Goal: Transaction & Acquisition: Download file/media

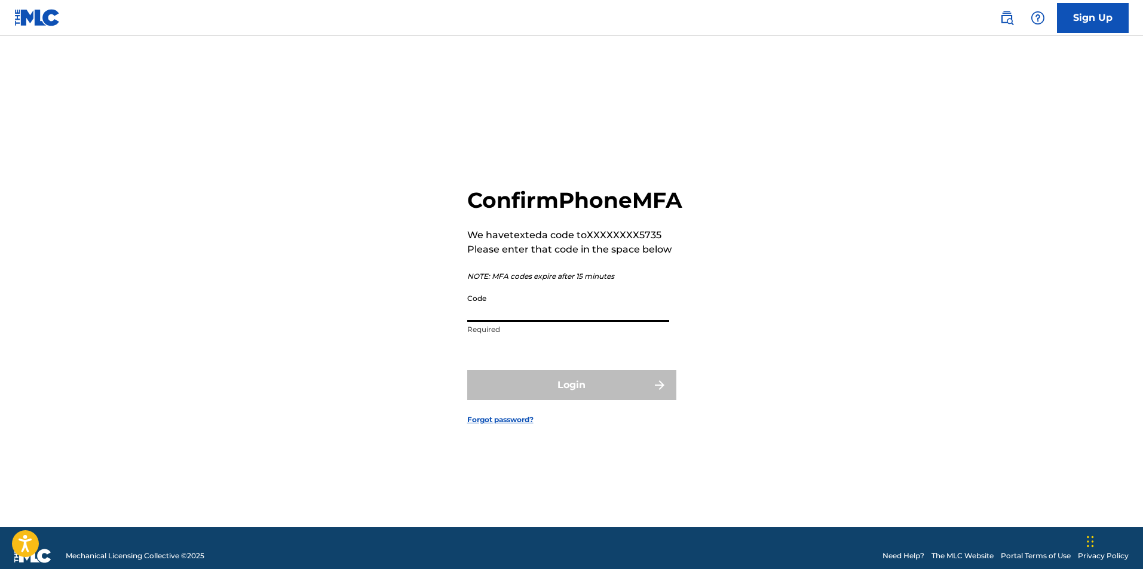
click at [542, 308] on input "Code" at bounding box center [568, 305] width 202 height 34
paste input "088082"
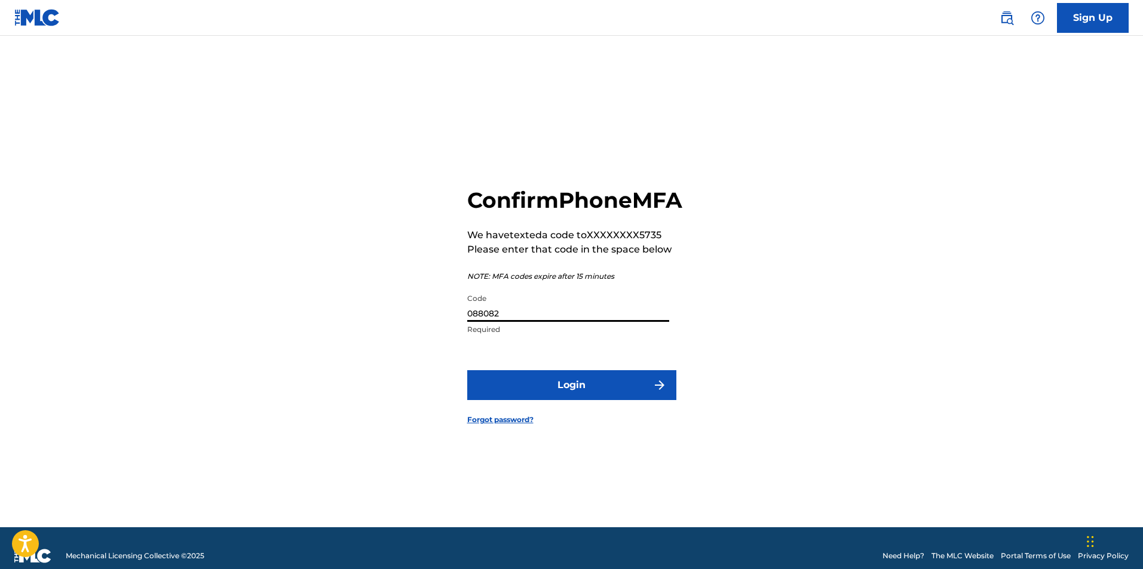
type input "088082"
click at [579, 397] on button "Login" at bounding box center [571, 385] width 209 height 30
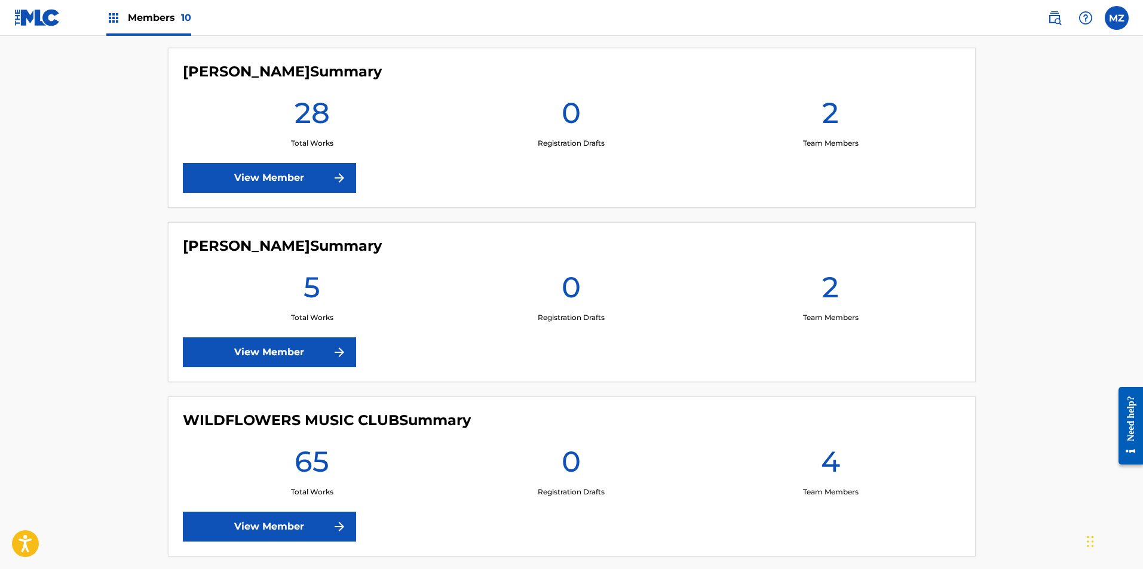
scroll to position [1612, 0]
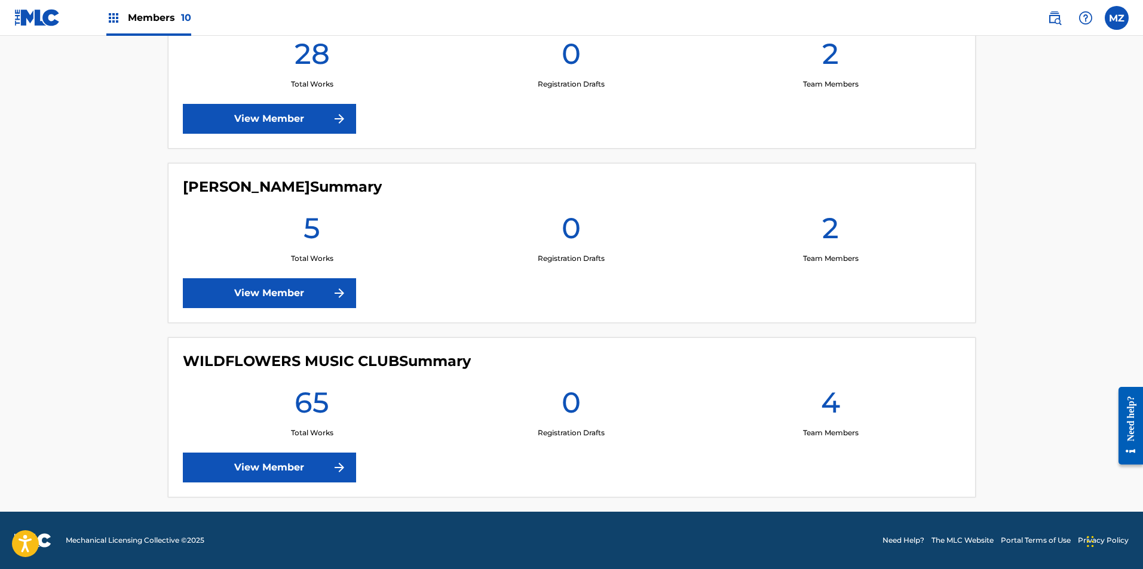
click at [274, 470] on link "View Member" at bounding box center [269, 468] width 173 height 30
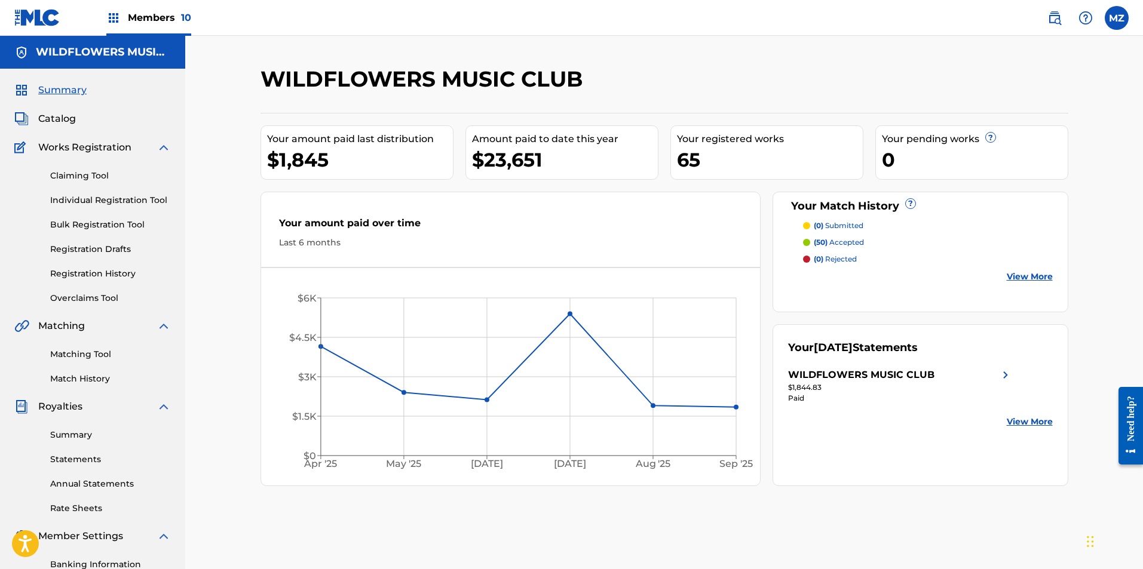
click at [79, 461] on link "Statements" at bounding box center [110, 459] width 121 height 13
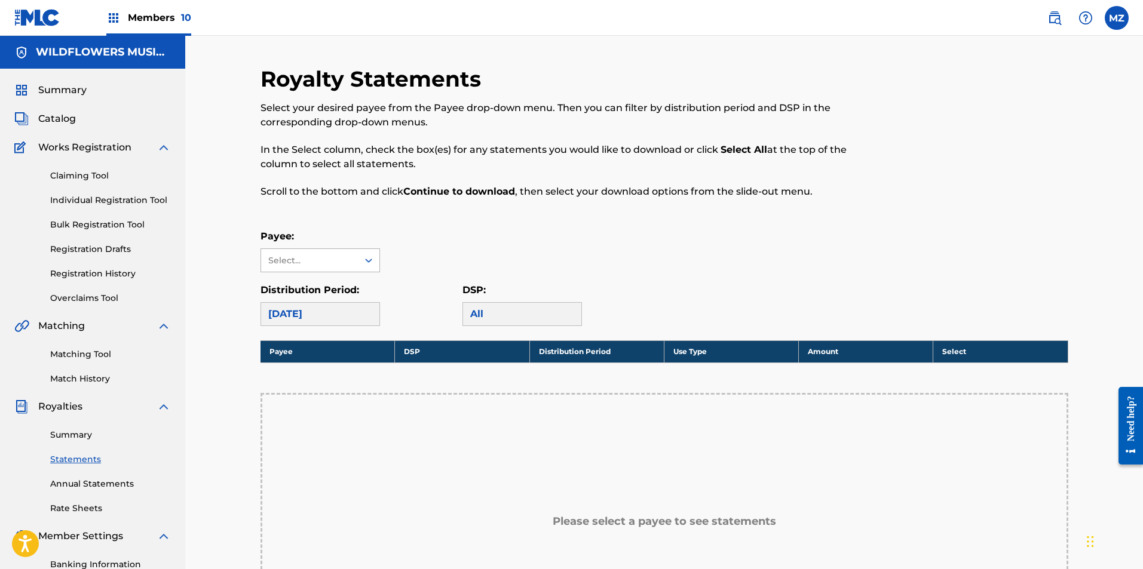
click at [301, 263] on div "Select..." at bounding box center [308, 260] width 81 height 13
click at [318, 293] on div "WILDFLOWERS MUSIC CLUB" at bounding box center [320, 294] width 118 height 44
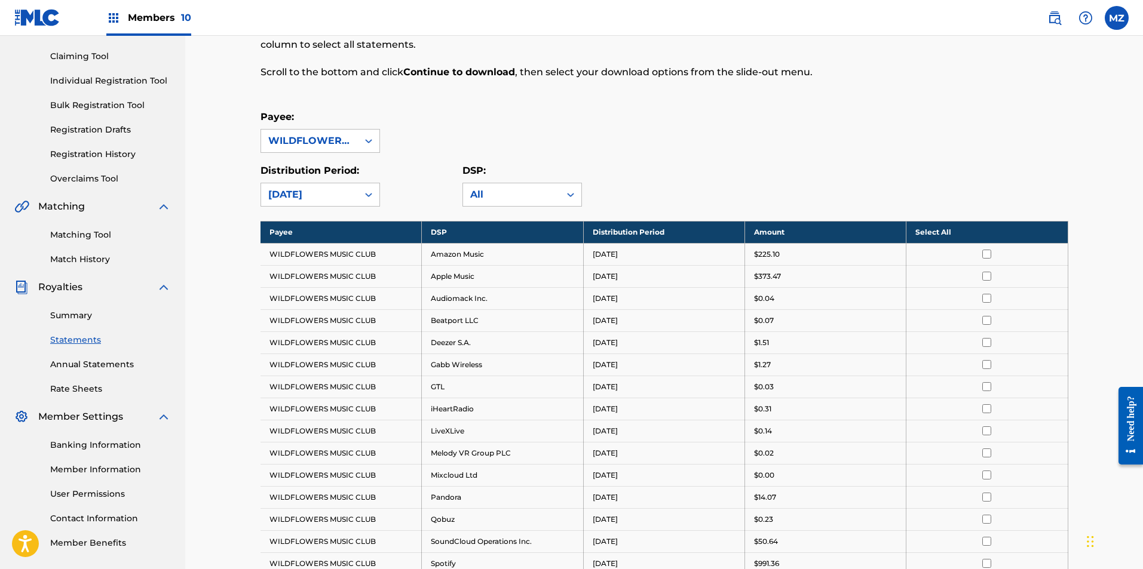
scroll to position [179, 0]
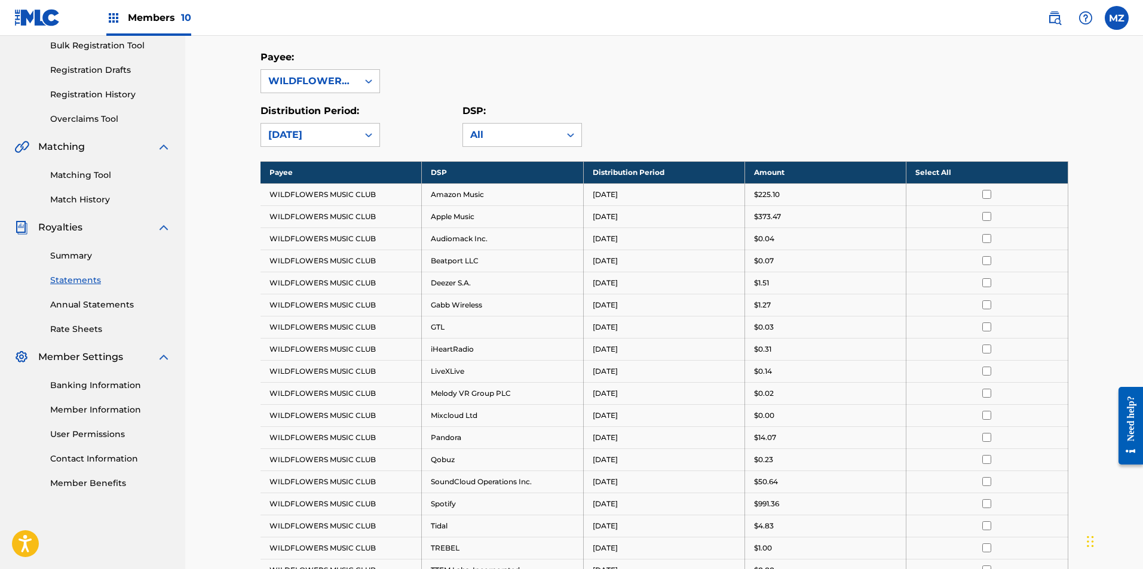
click at [930, 164] on th "Select All" at bounding box center [986, 172] width 161 height 22
click at [940, 171] on th "Deselect All" at bounding box center [986, 172] width 161 height 22
click at [940, 171] on th "Select All" at bounding box center [986, 172] width 161 height 22
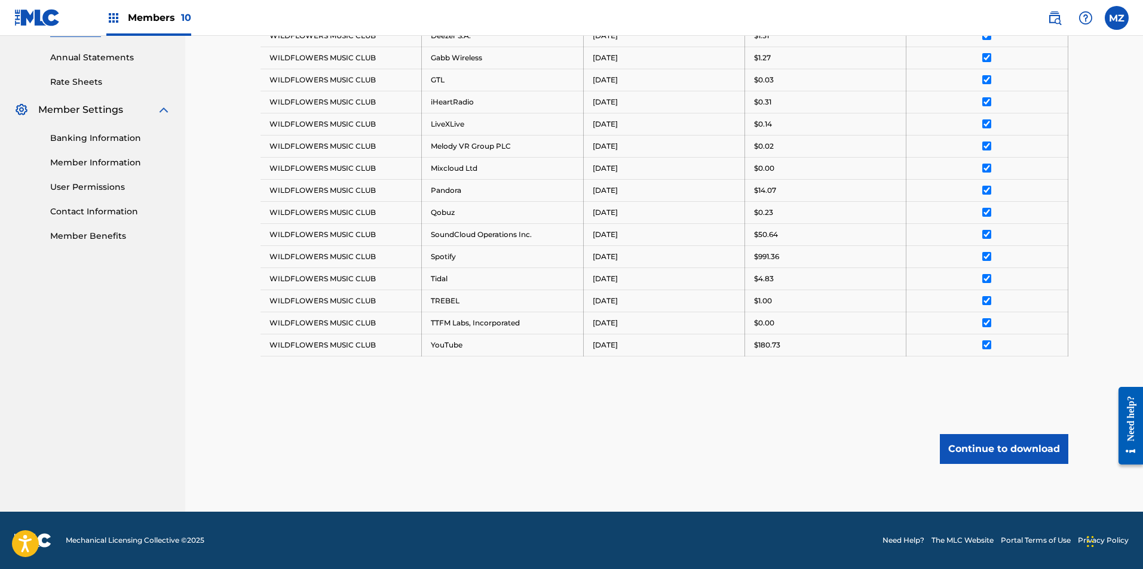
click at [1013, 438] on button "Continue to download" at bounding box center [1003, 449] width 128 height 30
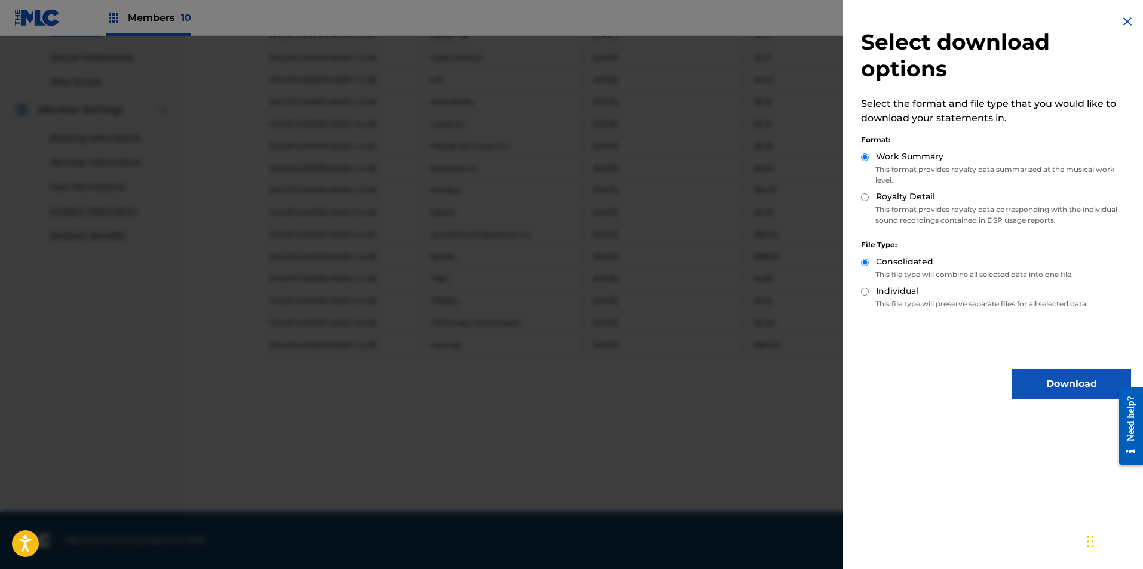
click at [866, 192] on div "Royalty Detail" at bounding box center [996, 198] width 270 height 14
click at [864, 199] on input "Royalty Detail" at bounding box center [865, 198] width 8 height 8
radio input "true"
click at [1030, 382] on button "Download" at bounding box center [1070, 384] width 119 height 30
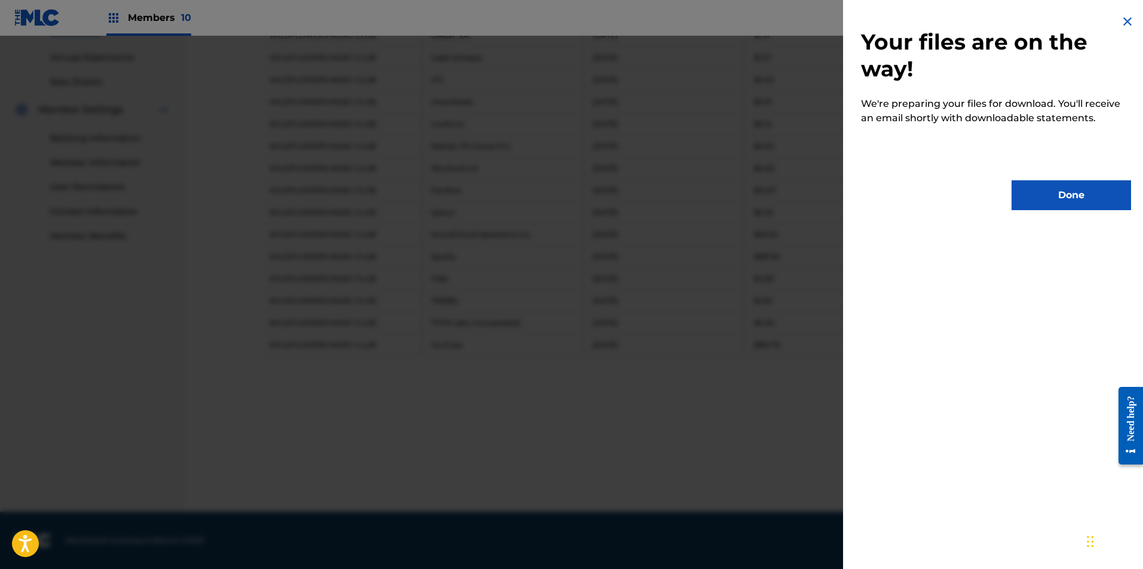
click at [1060, 199] on button "Done" at bounding box center [1070, 195] width 119 height 30
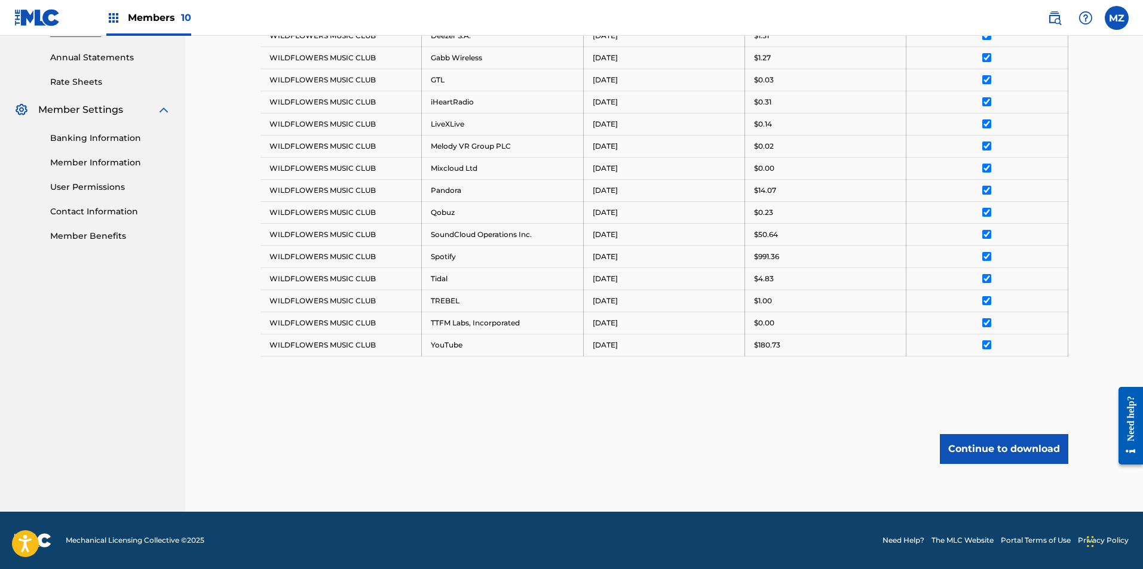
click at [957, 451] on button "Continue to download" at bounding box center [1003, 449] width 128 height 30
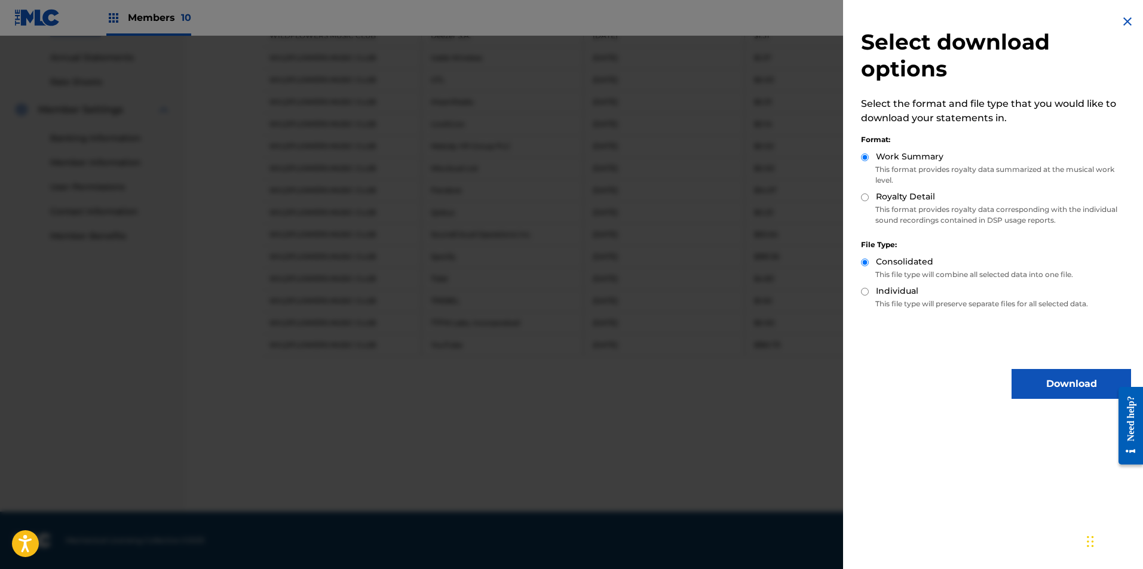
click at [1066, 393] on button "Download" at bounding box center [1070, 384] width 119 height 30
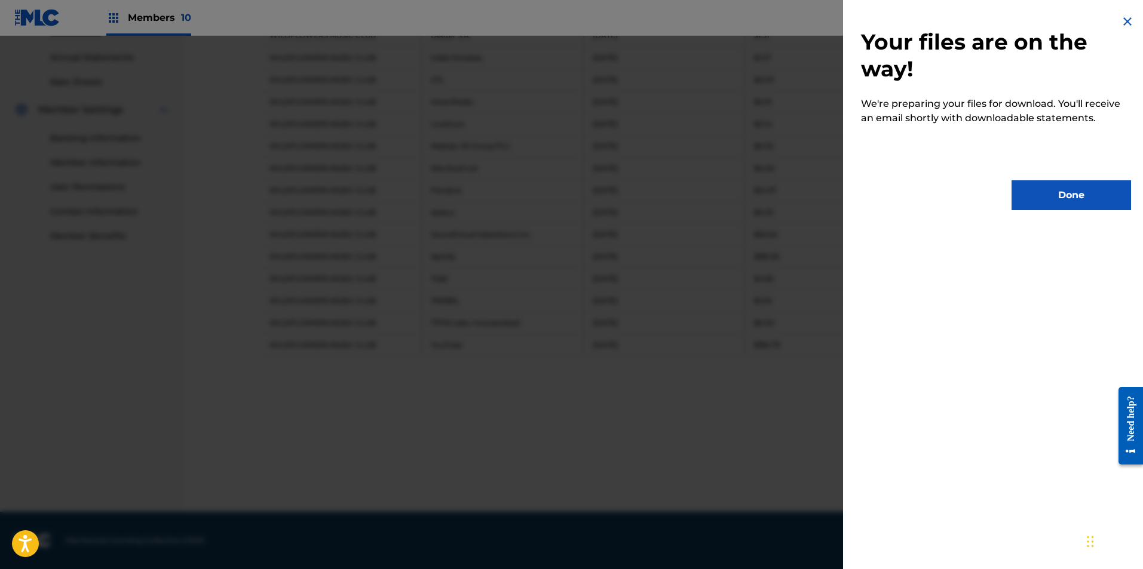
click at [1073, 199] on button "Done" at bounding box center [1070, 195] width 119 height 30
